Goal: Task Accomplishment & Management: Manage account settings

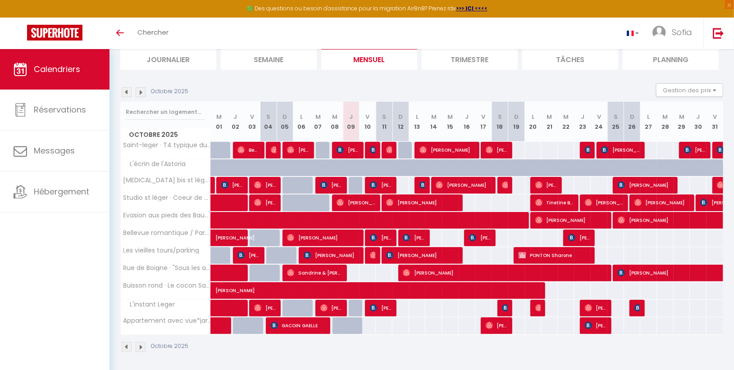
scroll to position [64, 0]
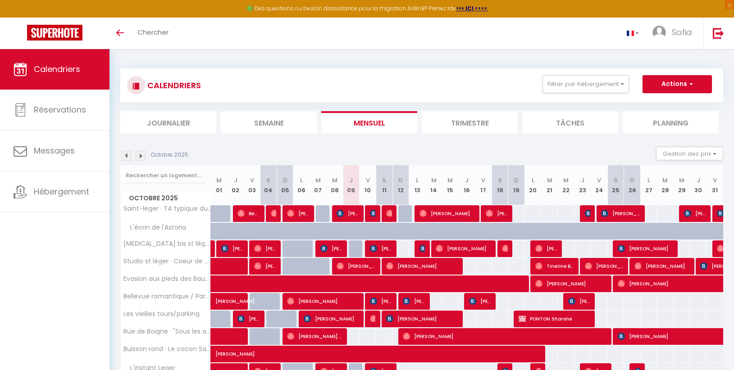
scroll to position [32, 0]
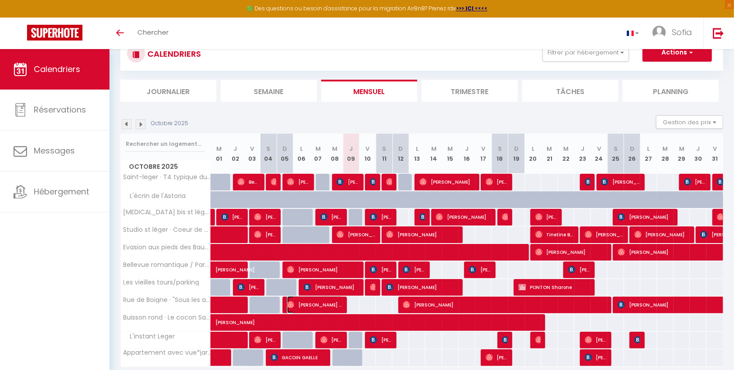
click at [334, 303] on span "[PERSON_NAME] & [PERSON_NAME]" at bounding box center [314, 304] width 55 height 17
select select "OK"
select select "1"
select select "0"
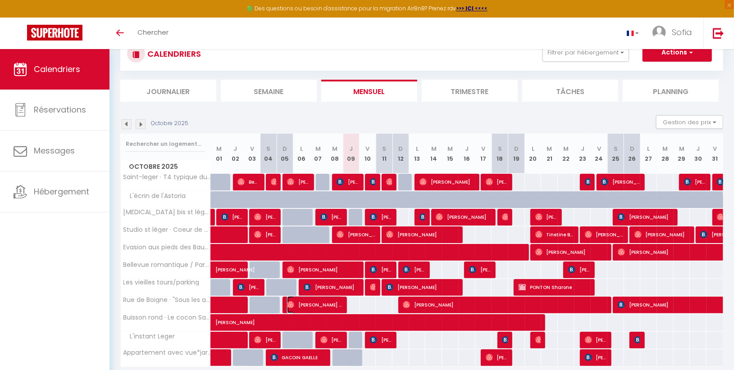
select select "1"
select select
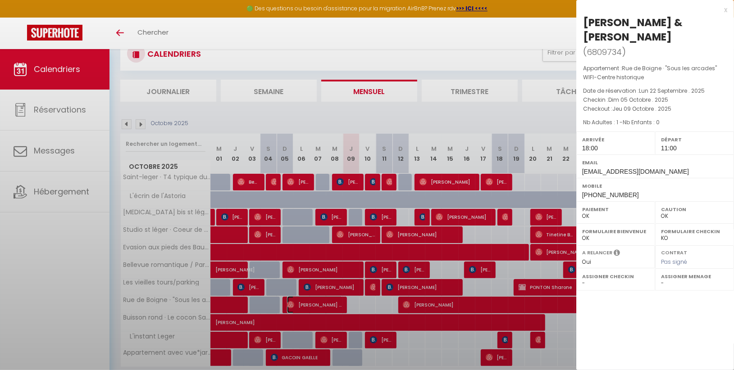
select select "28180"
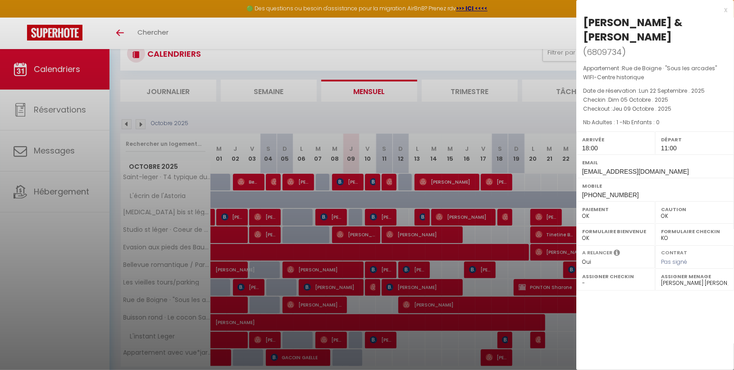
click at [383, 300] on div at bounding box center [367, 185] width 734 height 370
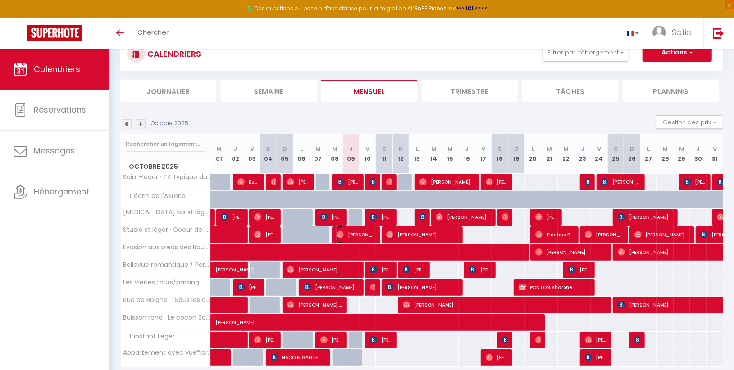
click at [355, 234] on span "[PERSON_NAME]" at bounding box center [355, 234] width 39 height 17
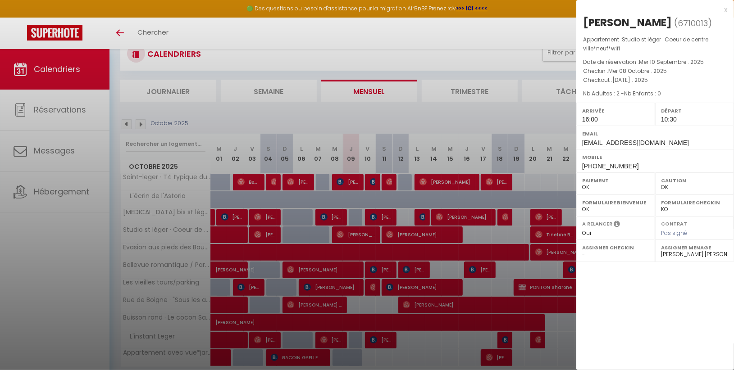
click at [62, 163] on div at bounding box center [367, 185] width 734 height 370
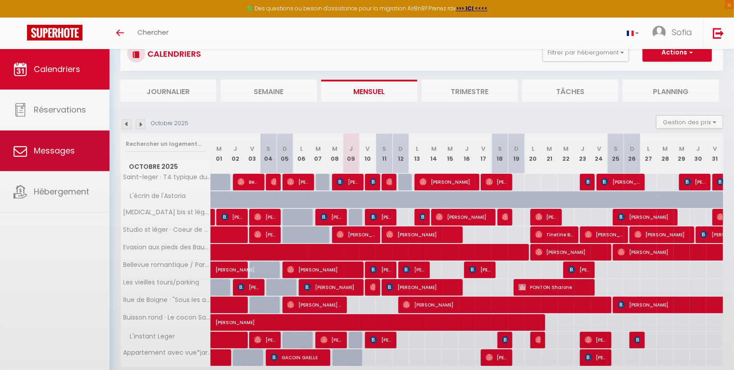
click at [62, 163] on body "🟢 Des questions ou besoin d'assistance pour la migration AirBnB? Prenez rdv >>>…" at bounding box center [367, 211] width 734 height 387
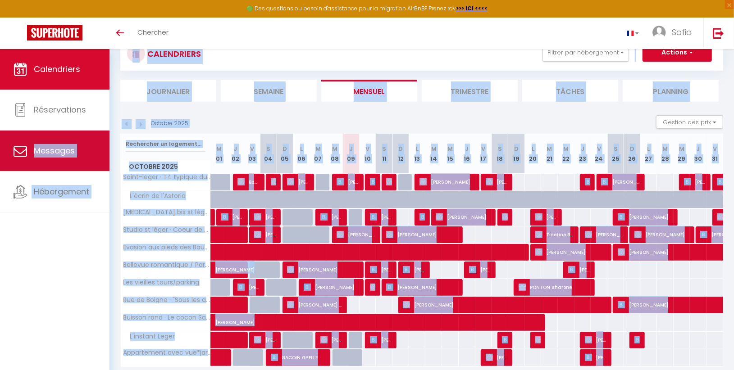
click at [40, 151] on span "Messages" at bounding box center [54, 150] width 41 height 11
select select "message"
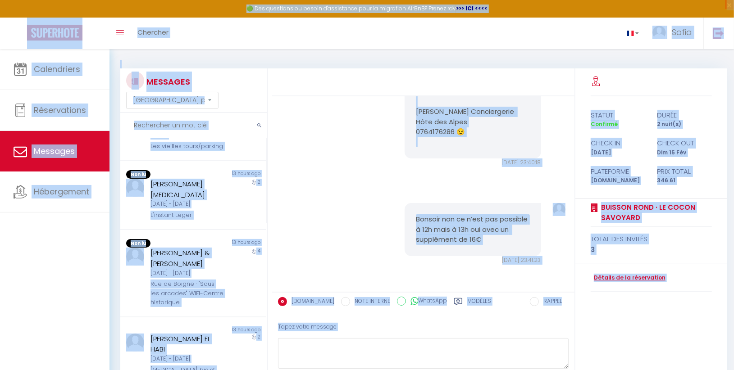
scroll to position [196, 0]
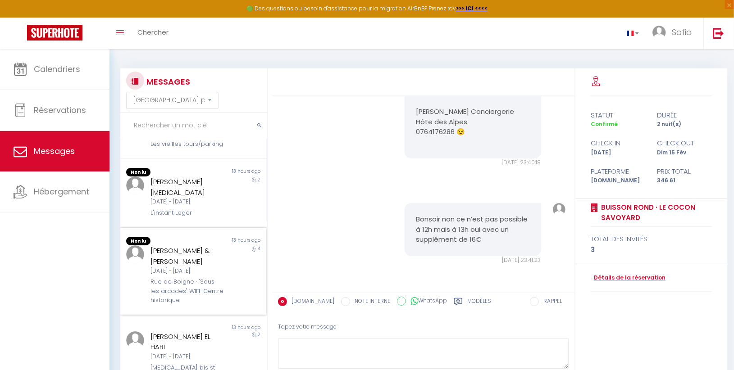
click at [220, 245] on div "[PERSON_NAME] & [PERSON_NAME] [DATE] - [DATE] [GEOGRAPHIC_DATA] · "Sous les arc…" at bounding box center [187, 274] width 85 height 59
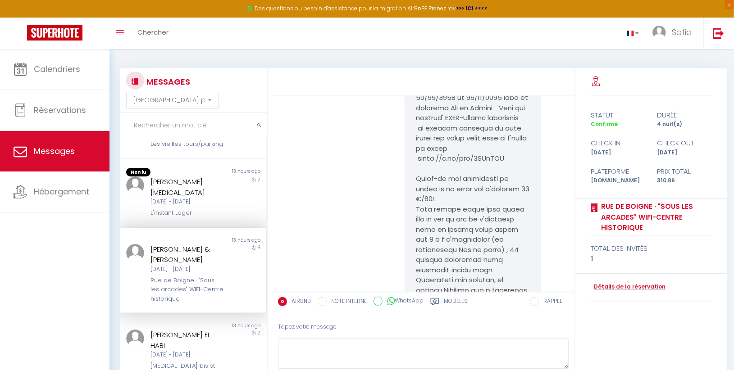
scroll to position [2531, 0]
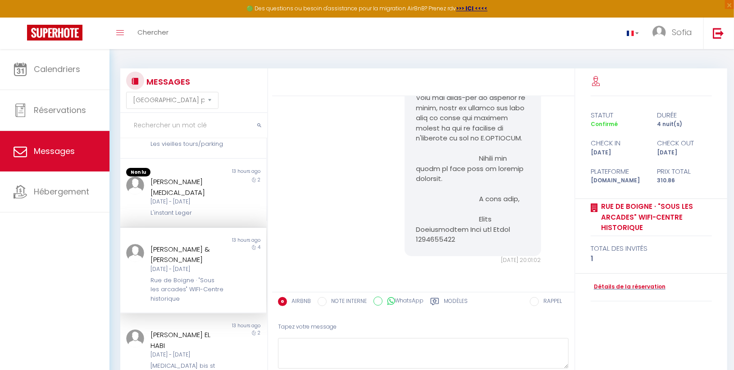
drag, startPoint x: 568, startPoint y: 271, endPoint x: 324, endPoint y: 202, distance: 253.6
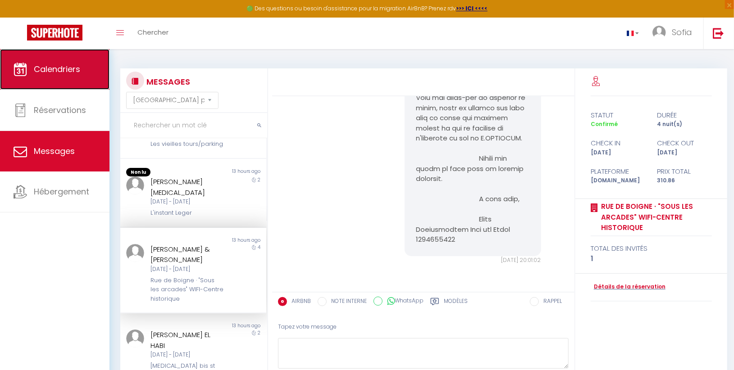
click at [76, 89] on link "Calendriers" at bounding box center [54, 69] width 109 height 41
